Goal: Information Seeking & Learning: Learn about a topic

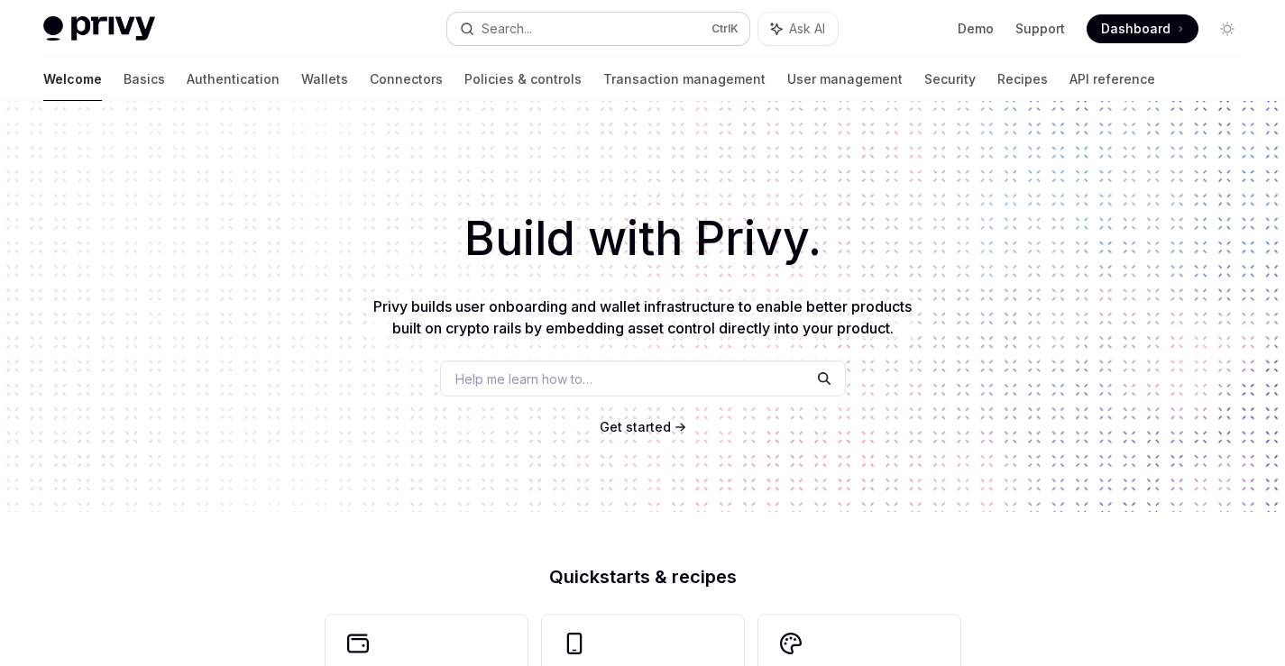
click at [598, 31] on button "Search... Ctrl K" at bounding box center [597, 29] width 301 height 32
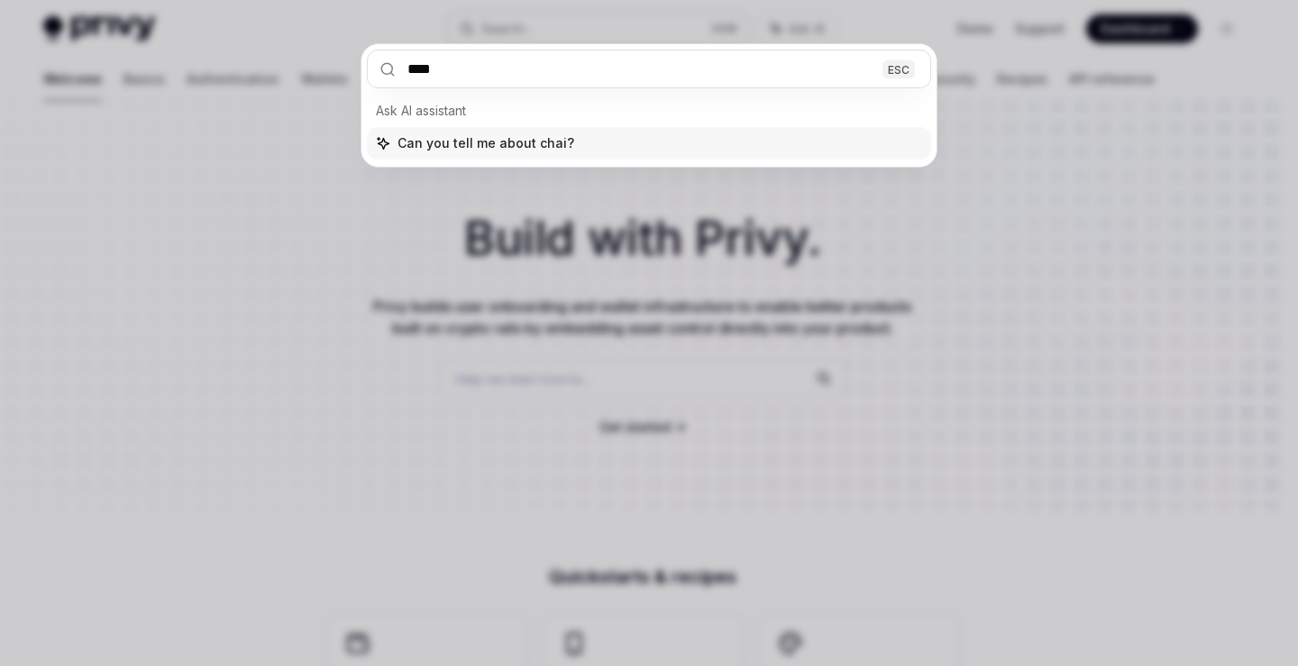
type input "*****"
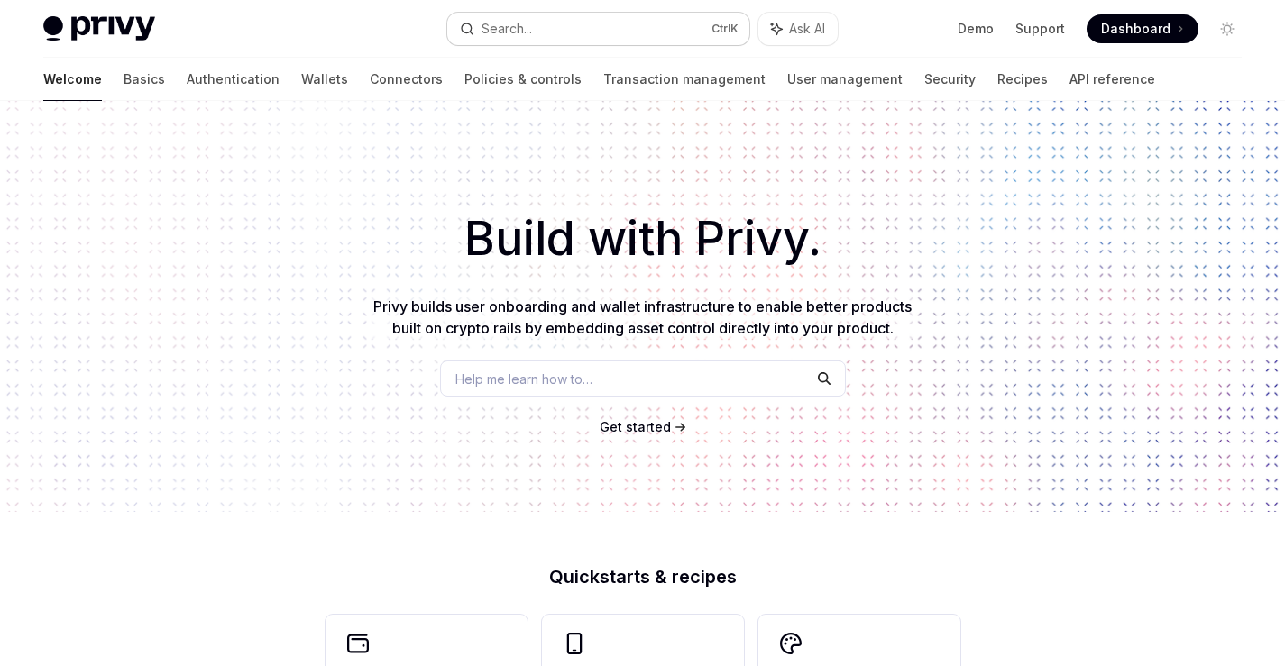
type textarea "*"
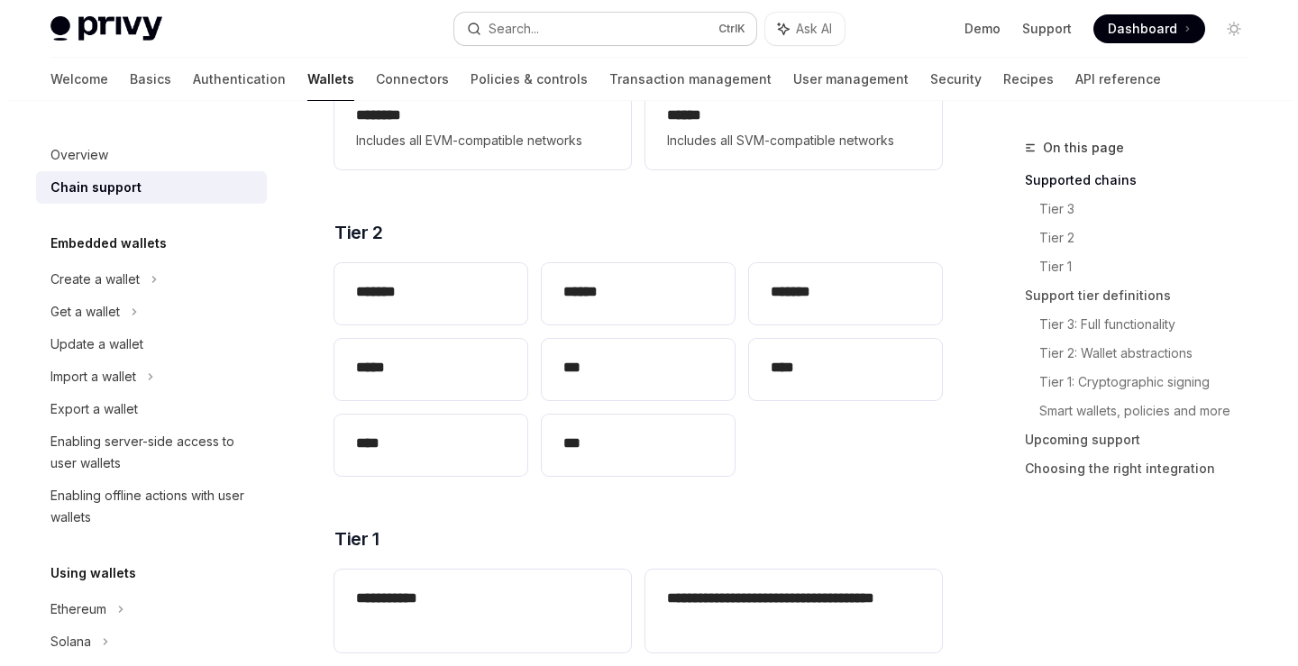
scroll to position [191, 0]
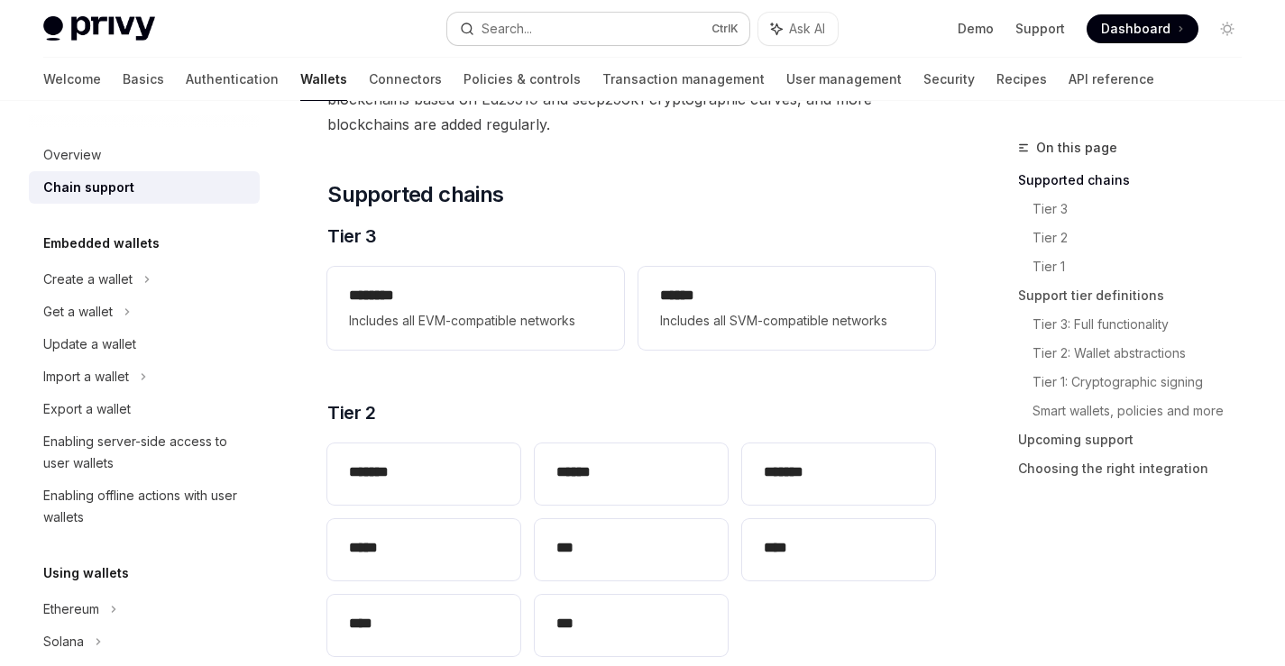
click at [570, 23] on button "Search... Ctrl K" at bounding box center [597, 29] width 301 height 32
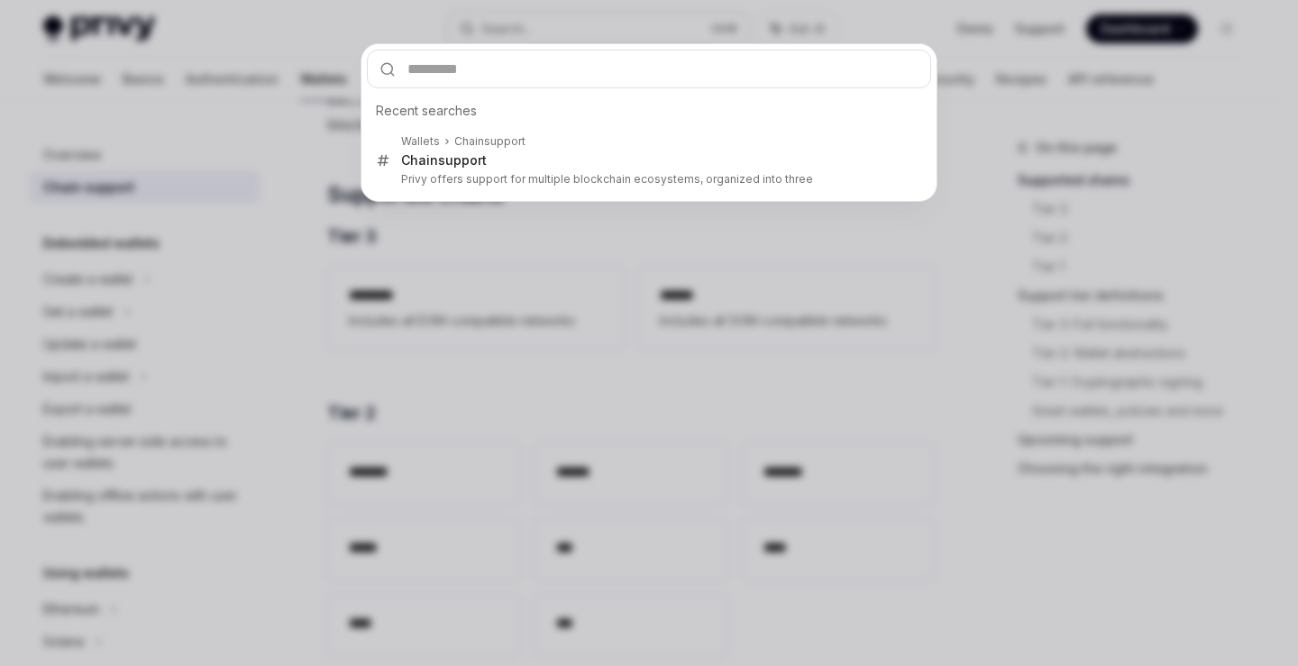
click at [570, 23] on div "Recent searches Wallets Chain support Chain support Privy offers support for mu…" at bounding box center [649, 333] width 1298 height 666
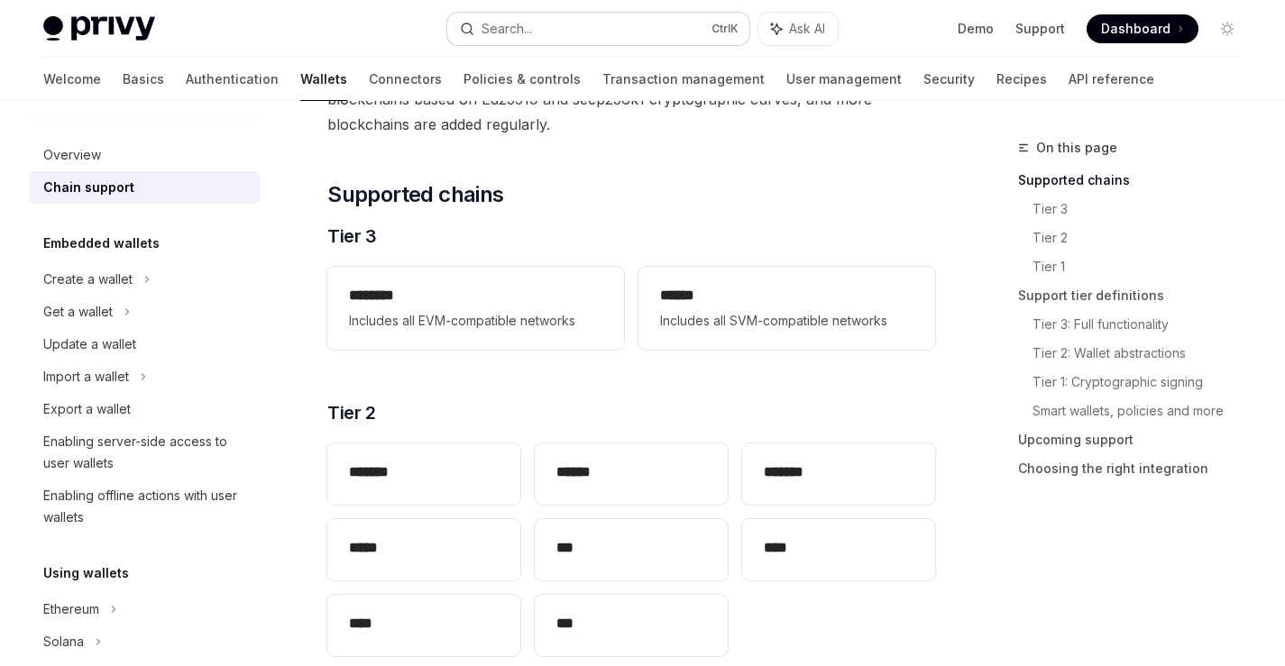
click at [570, 23] on button "Search... Ctrl K" at bounding box center [597, 29] width 301 height 32
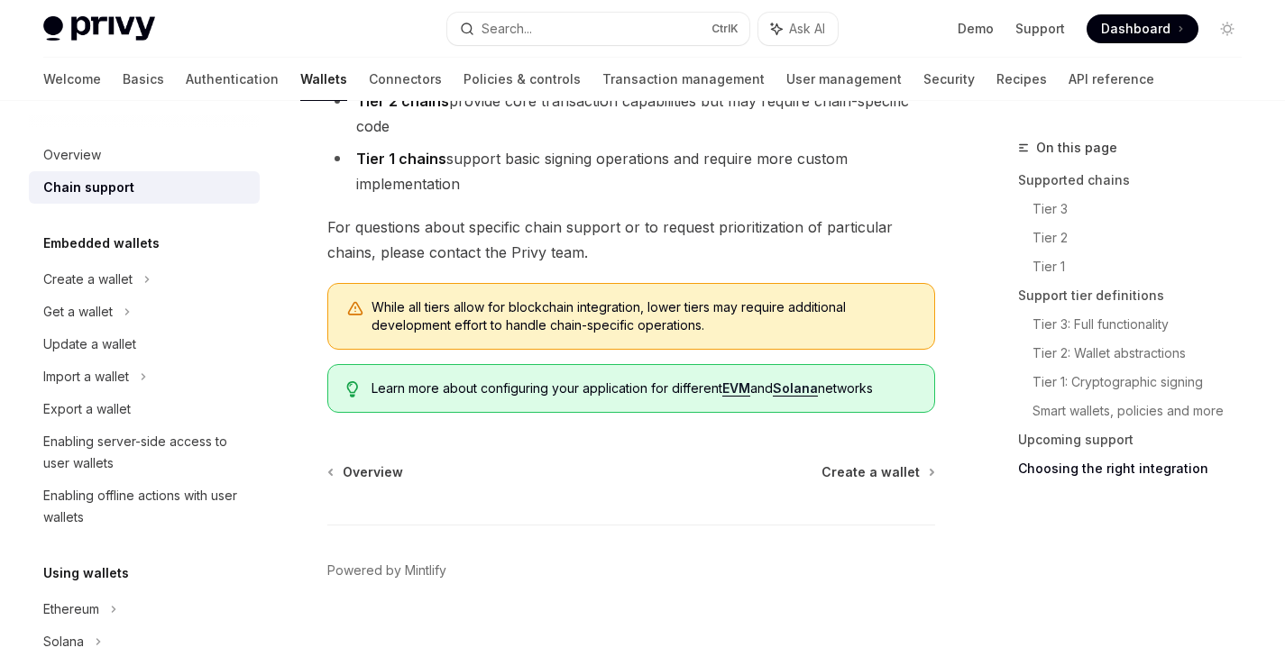
scroll to position [2460, 0]
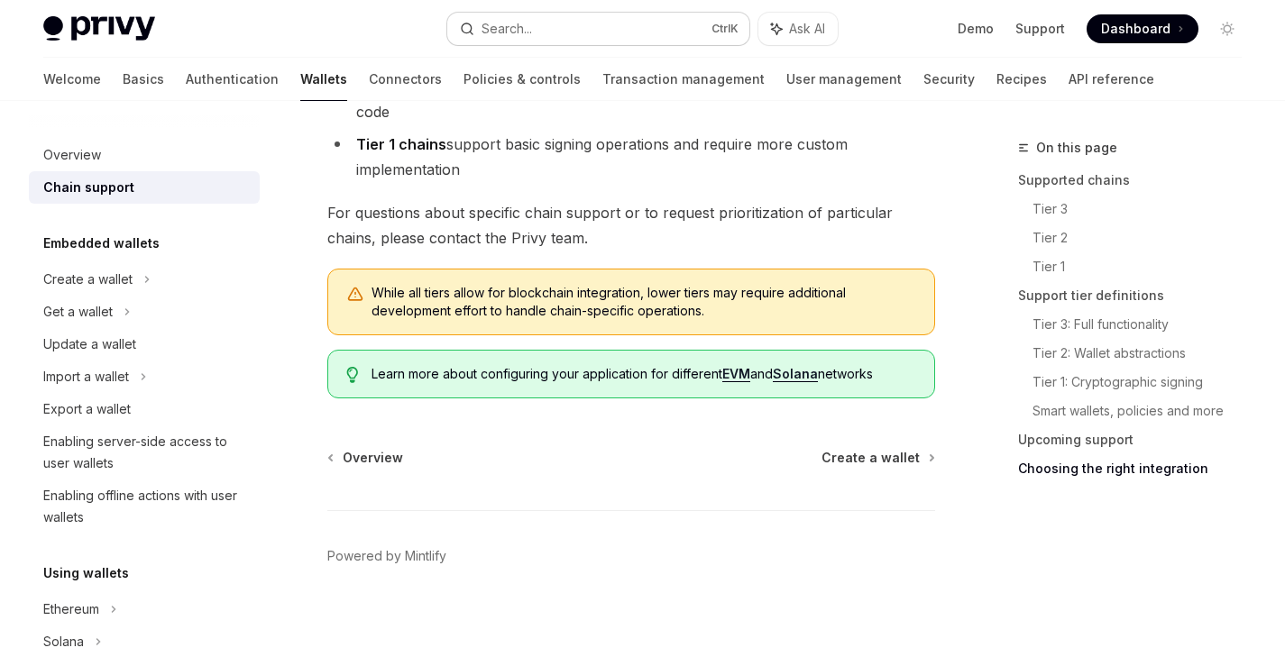
click at [532, 31] on div "Search..." at bounding box center [507, 29] width 50 height 22
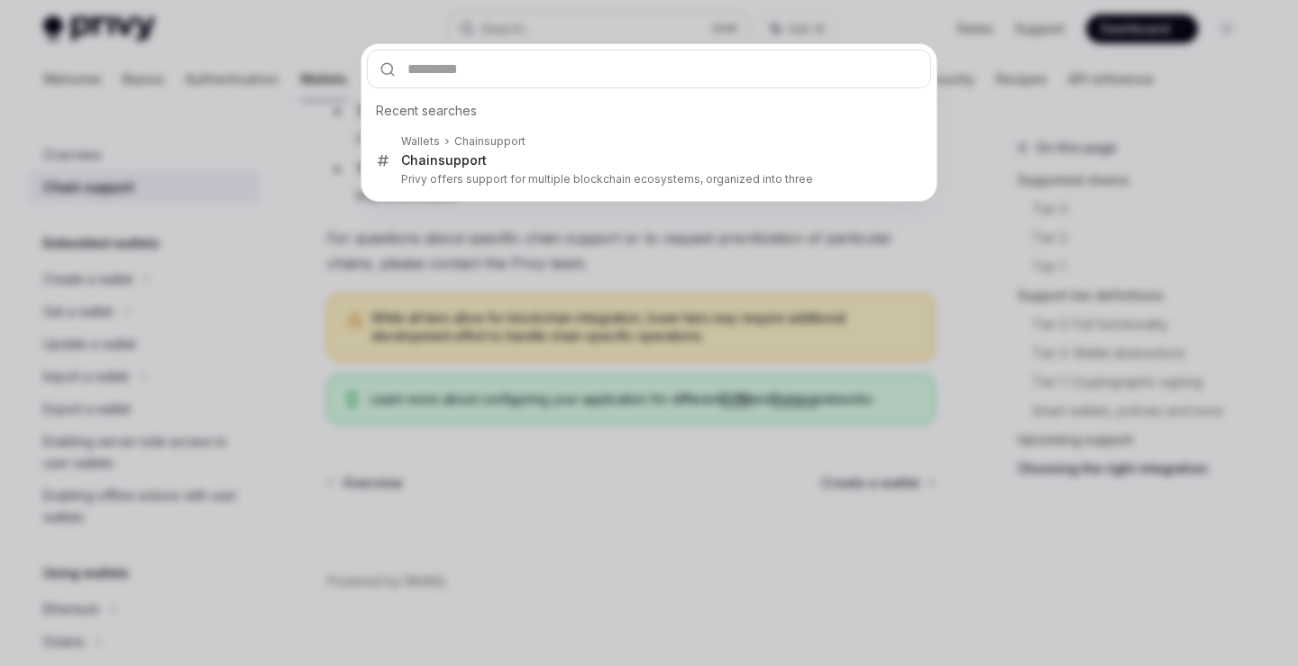
click at [533, 31] on div "Recent searches Wallets Chain support Chain support Privy offers support for mu…" at bounding box center [649, 333] width 1298 height 666
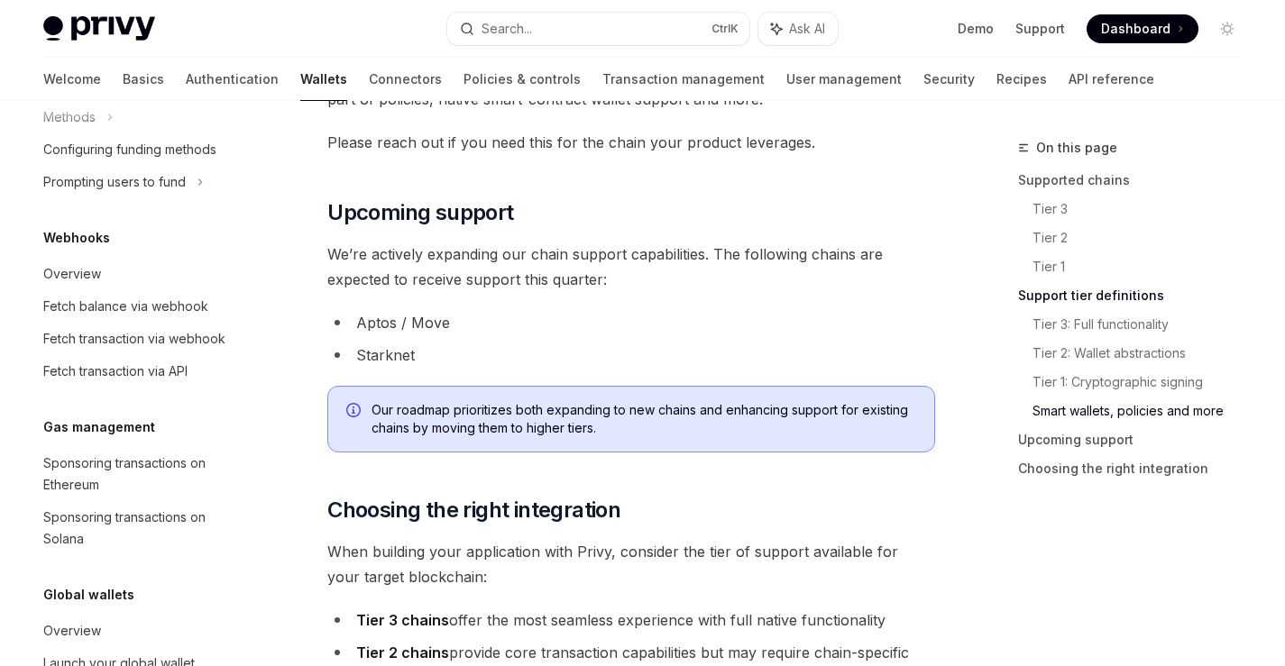
scroll to position [894, 0]
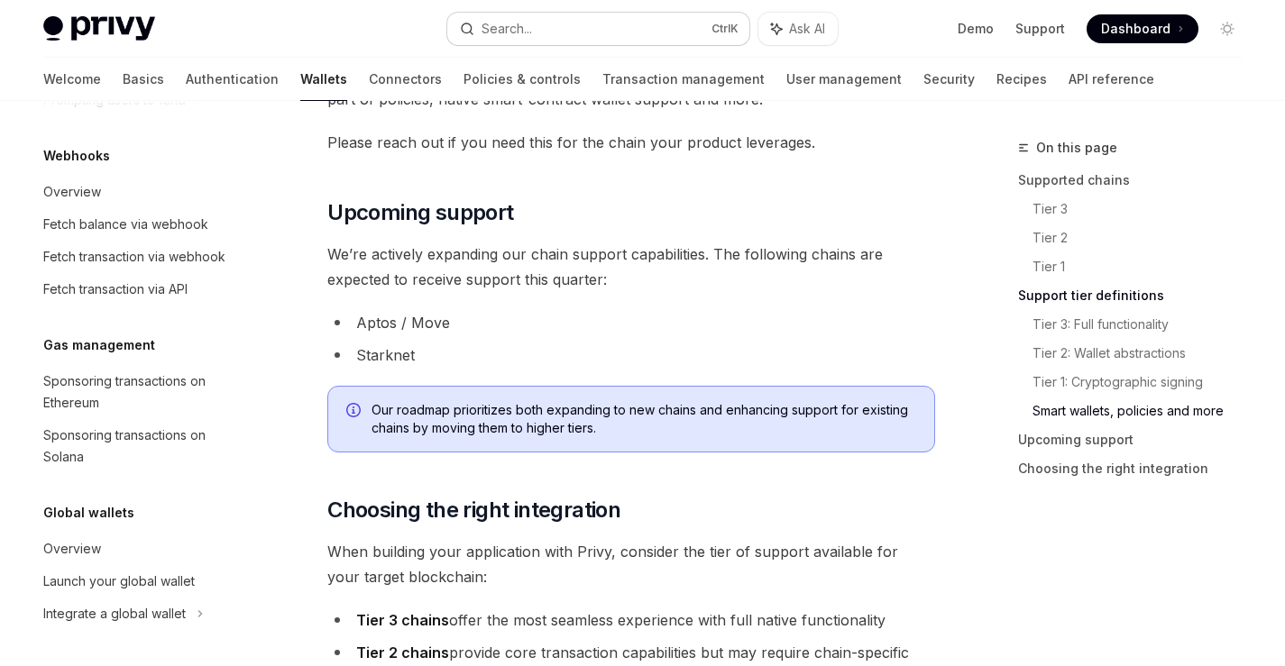
click at [585, 17] on button "Search... Ctrl K" at bounding box center [597, 29] width 301 height 32
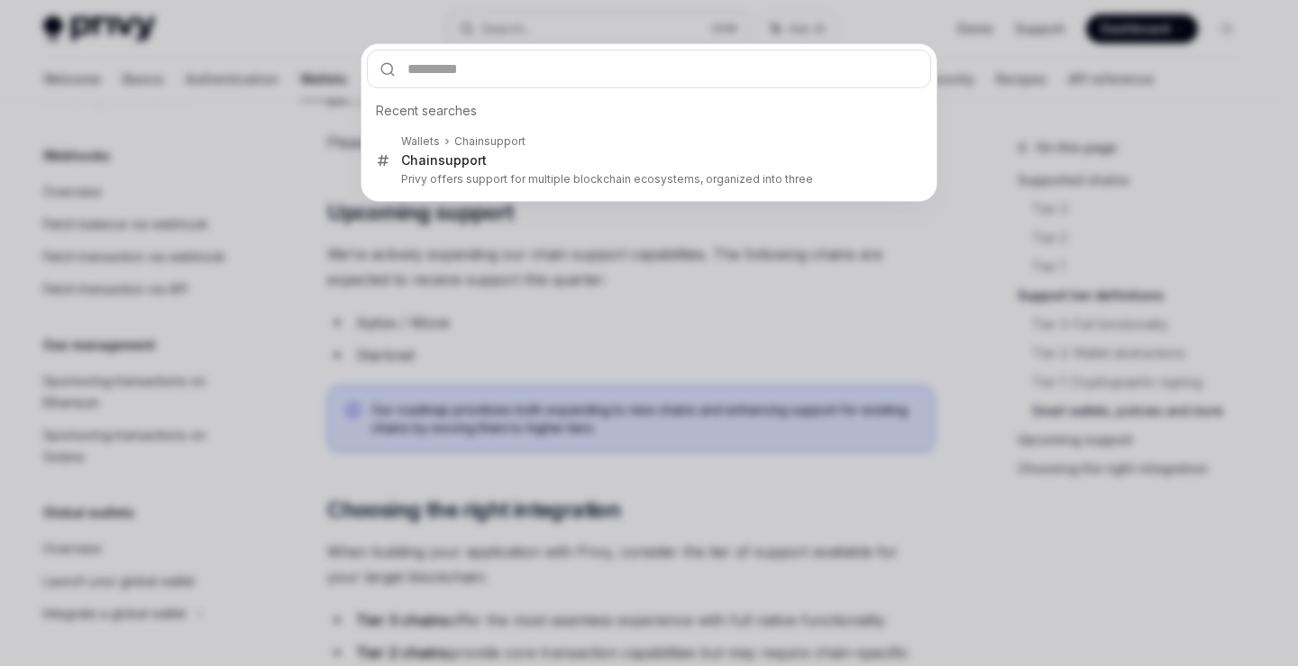
type input "*"
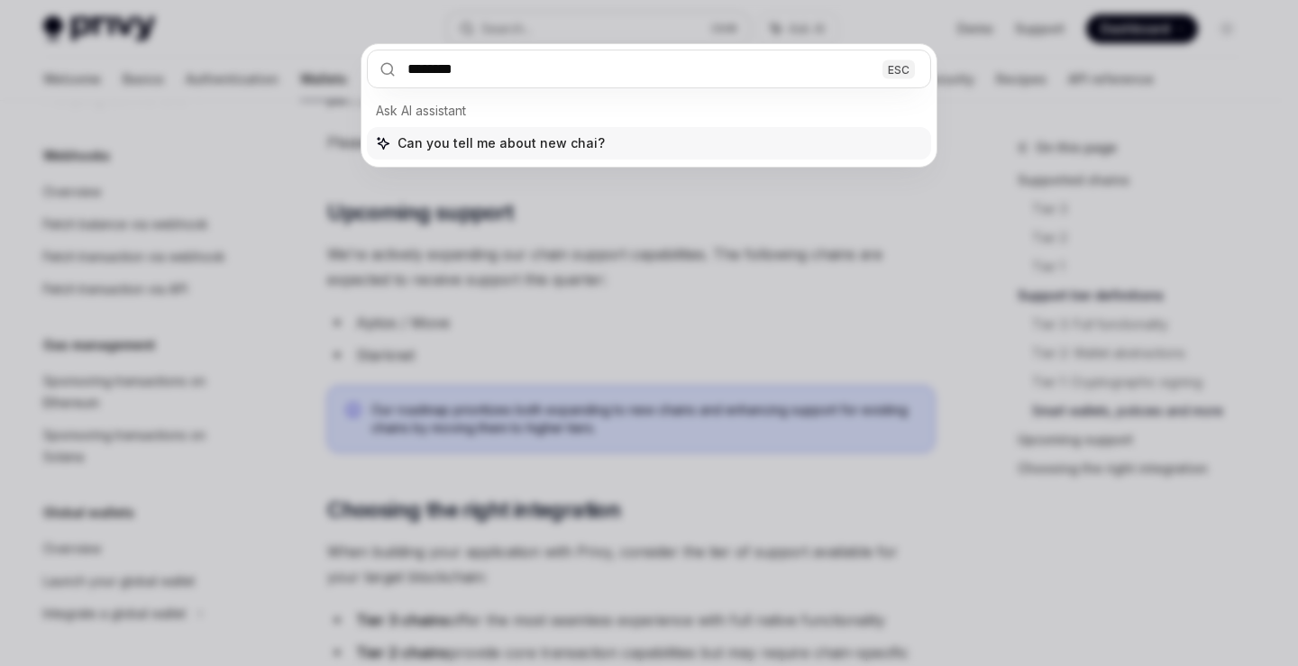
type input "*********"
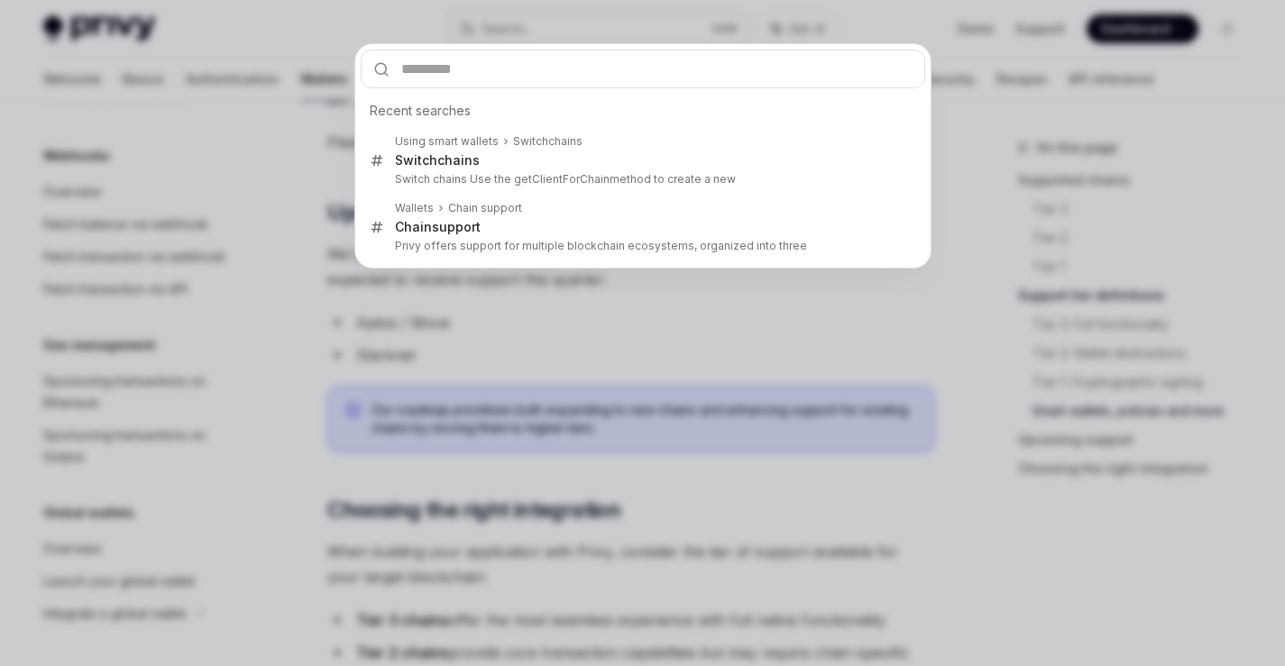
scroll to position [5089, 0]
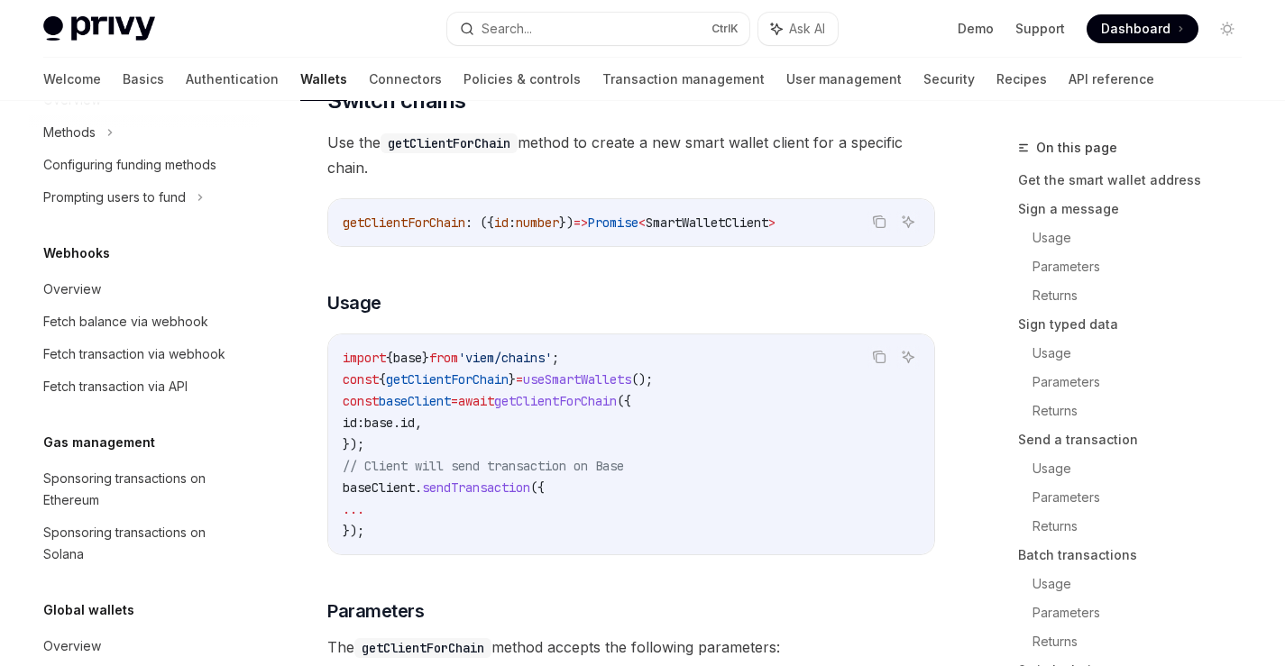
type textarea "*"
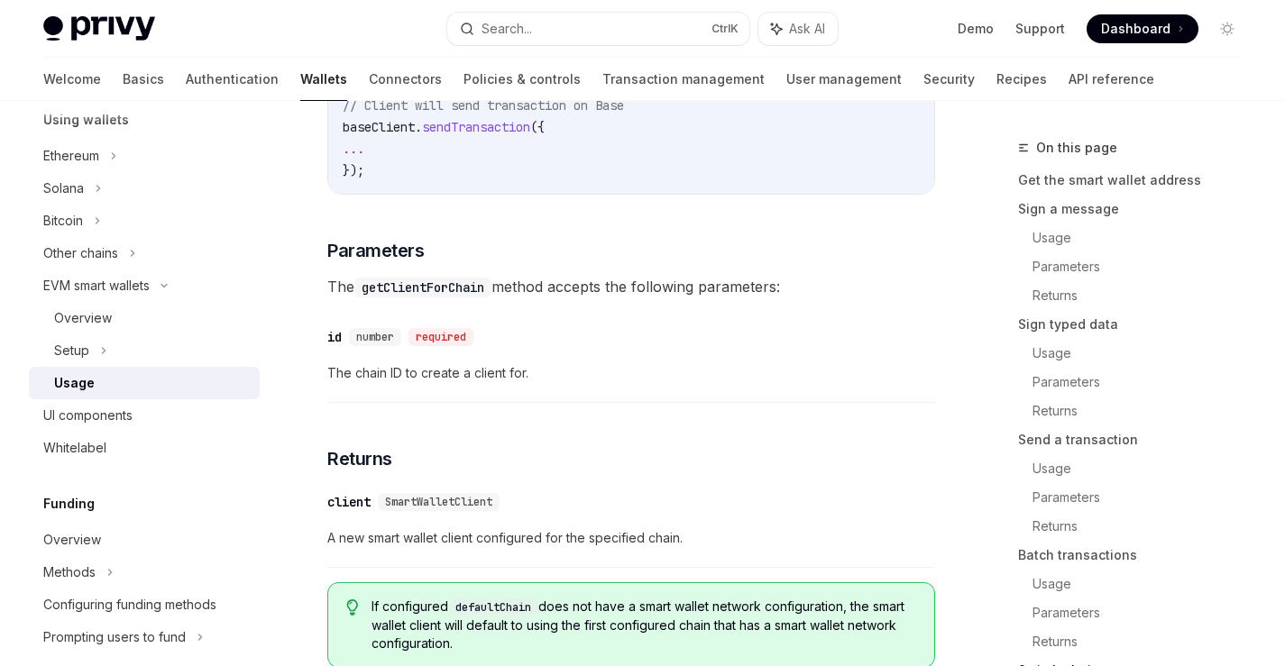
scroll to position [5720, 0]
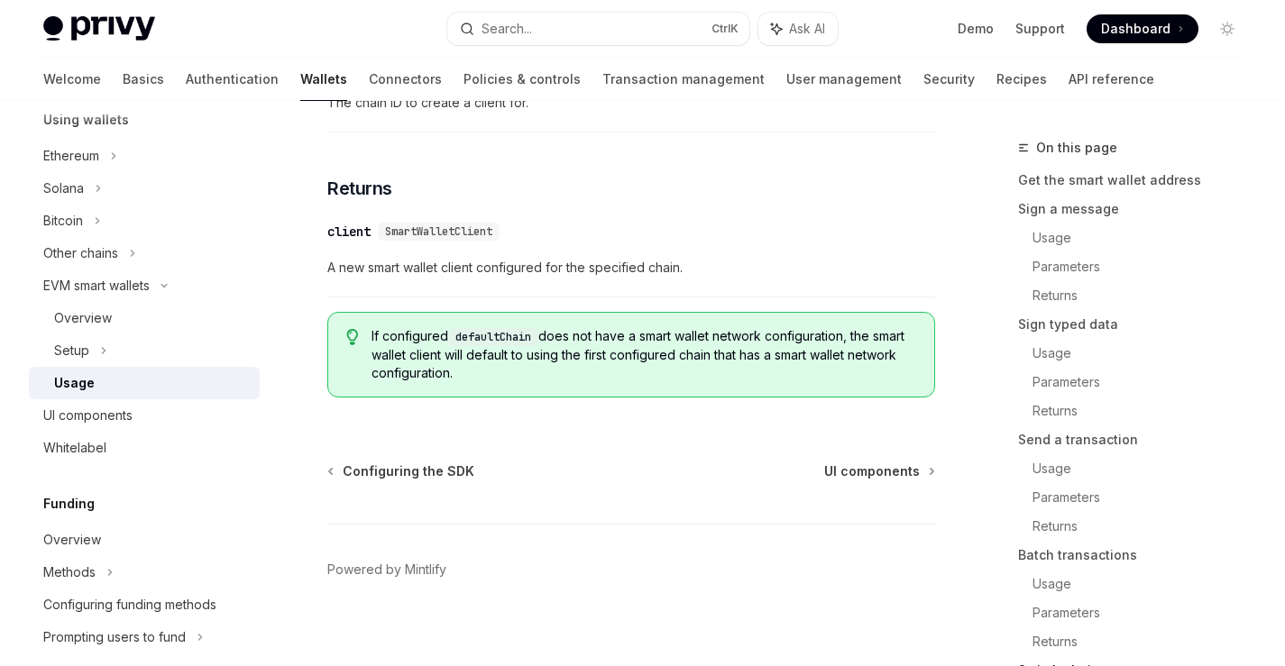
click at [470, 241] on div "SmartWalletClient" at bounding box center [439, 232] width 122 height 18
click at [474, 239] on span "SmartWalletClient" at bounding box center [438, 232] width 107 height 14
click at [590, 20] on button "Search... Ctrl K" at bounding box center [597, 29] width 301 height 32
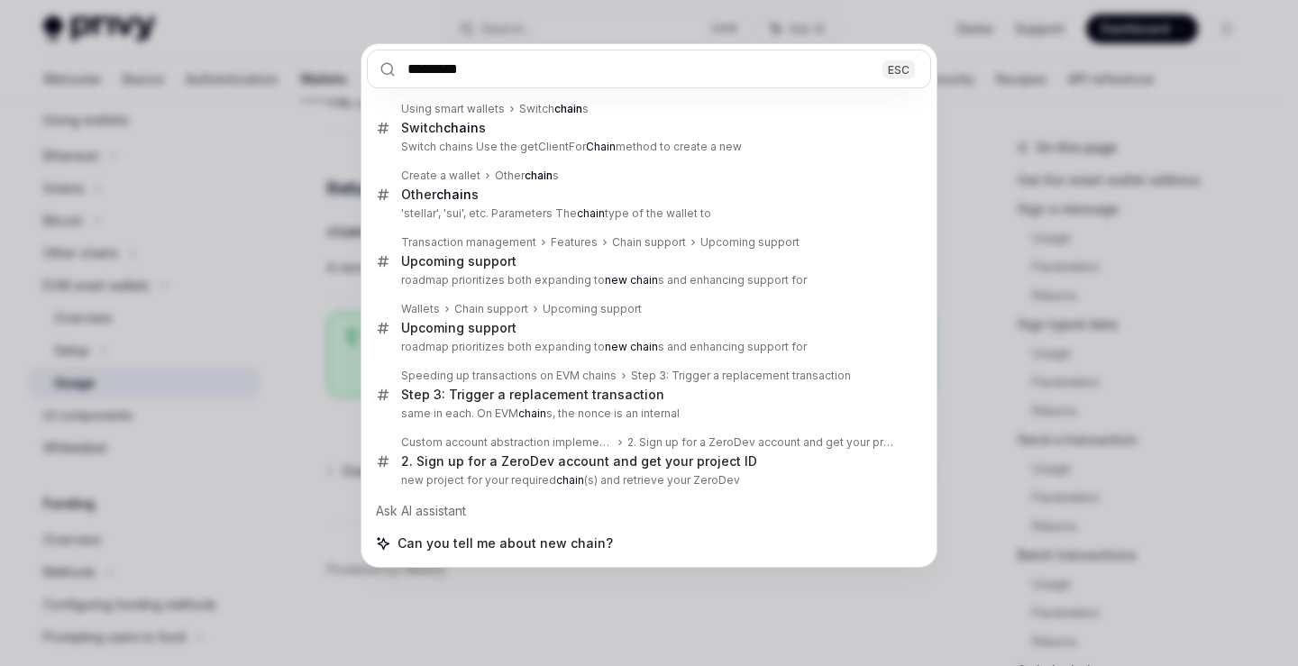
type input "*********"
click at [232, 281] on div "********* ESC Using smart wallets Switch chain s Switch chain s Switch chains U…" at bounding box center [649, 333] width 1298 height 666
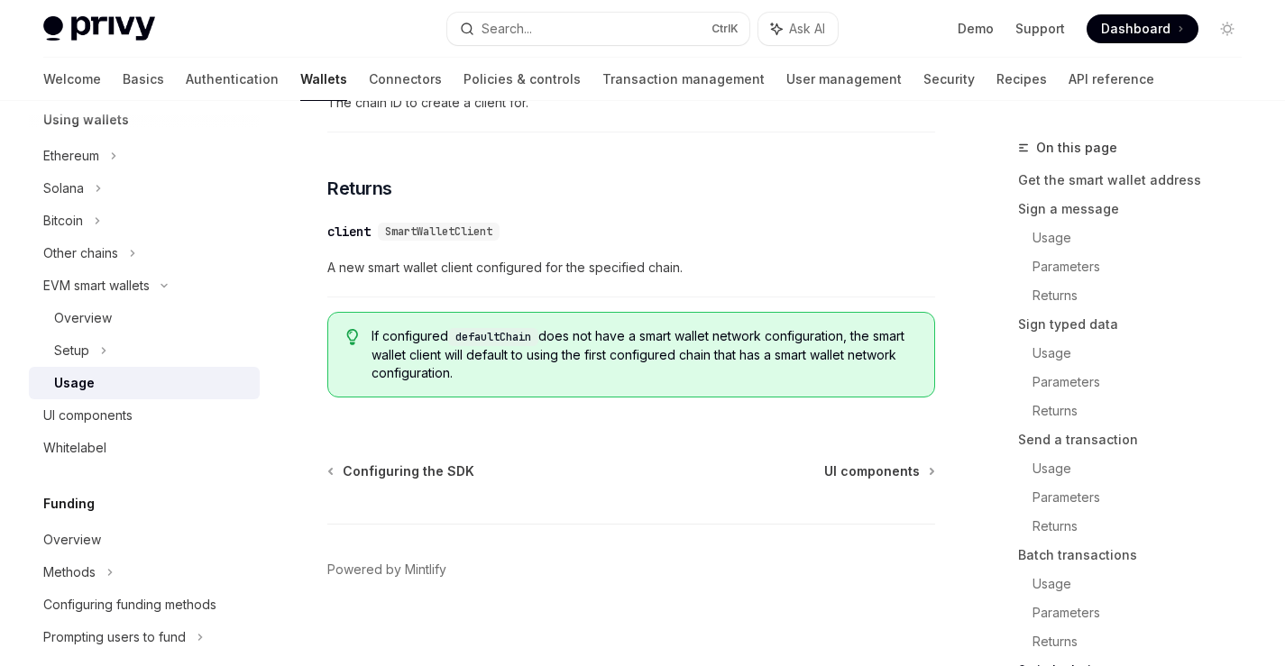
scroll to position [5784, 0]
